Goal: Find specific page/section: Find specific page/section

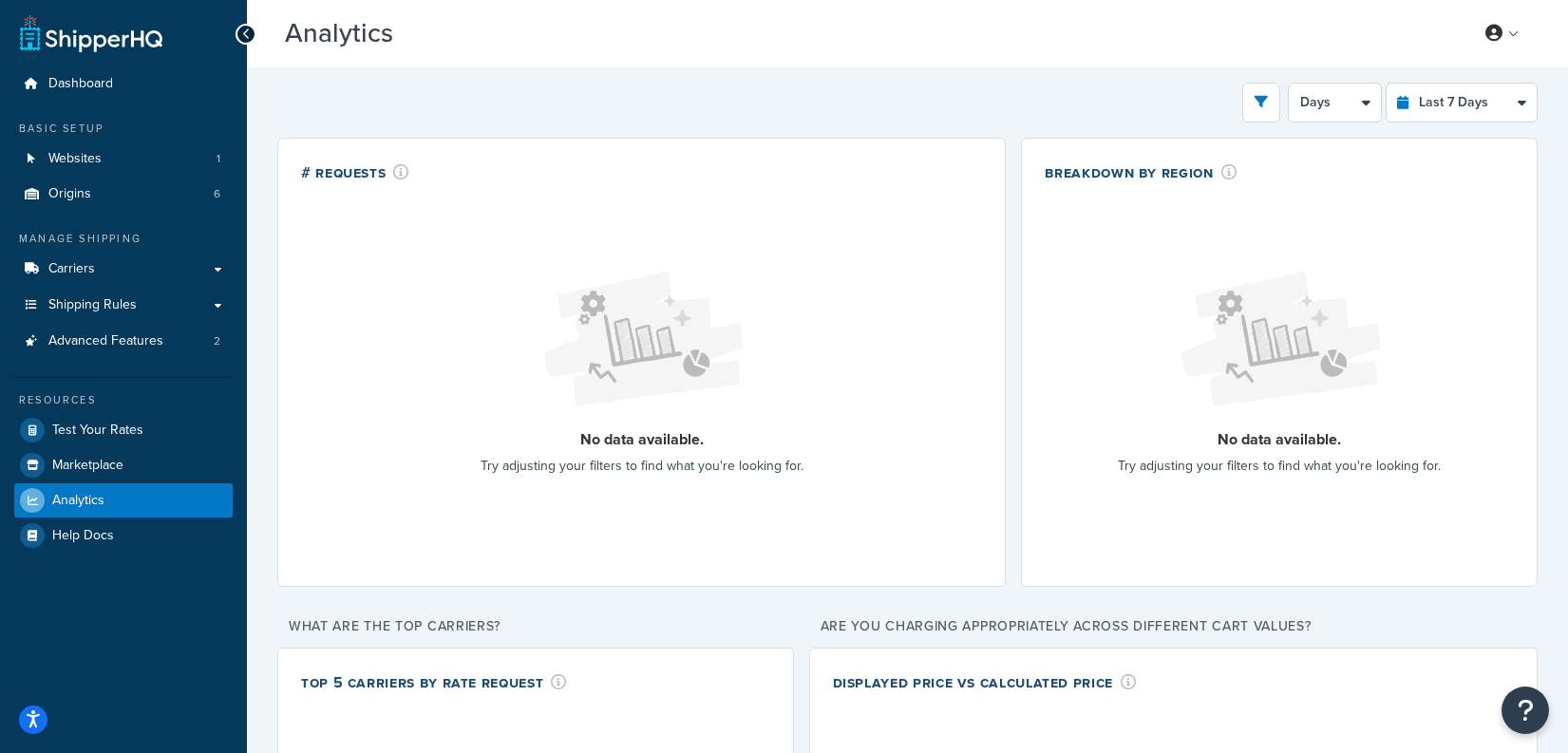
select select "last_7_days"
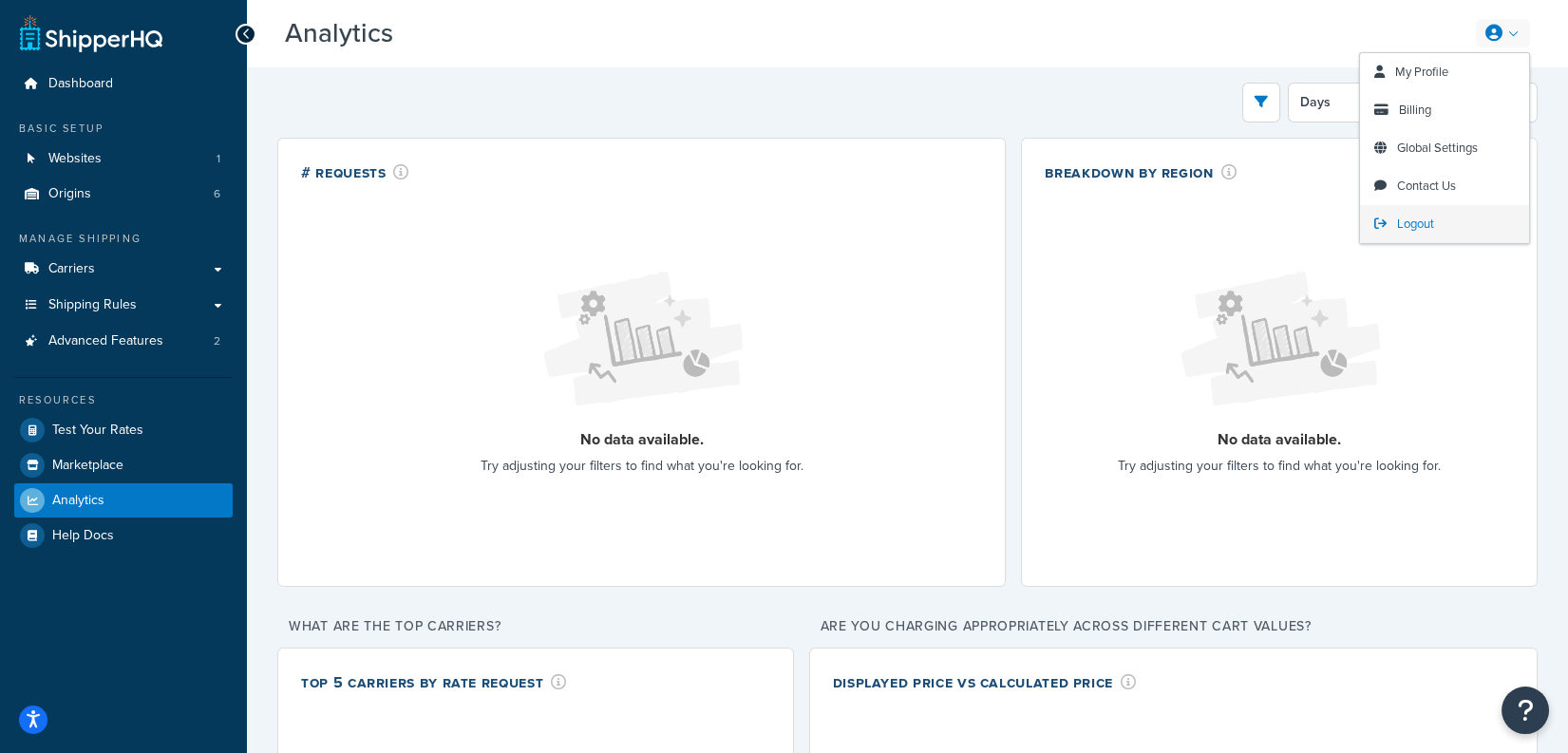
click at [1408, 228] on span "Logout" at bounding box center [1415, 223] width 37 height 18
click at [1407, 227] on span "Logout" at bounding box center [1415, 223] width 37 height 18
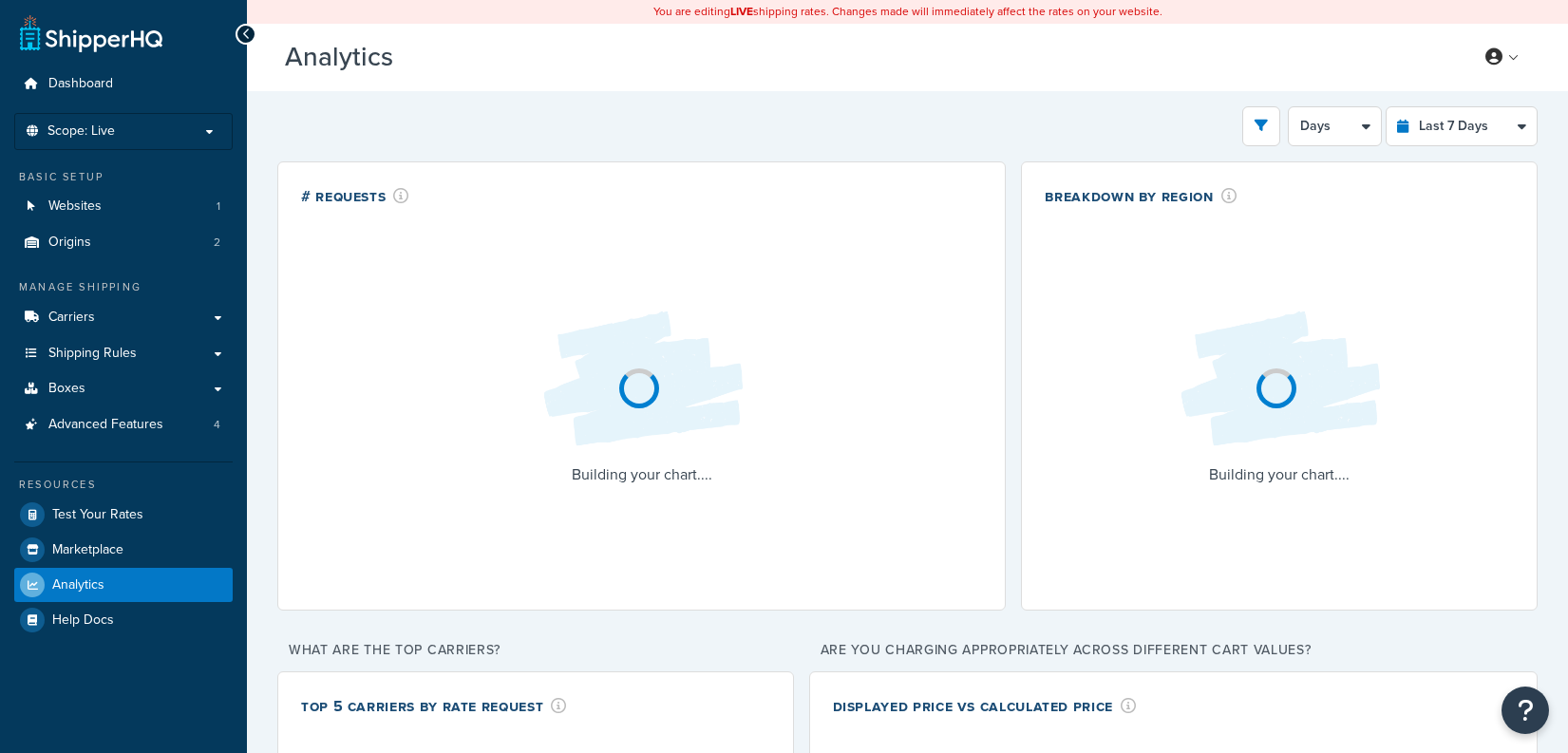
select select "last_7_days"
click at [214, 204] on link "Websites 1" at bounding box center [122, 206] width 218 height 36
